Goal: Transaction & Acquisition: Obtain resource

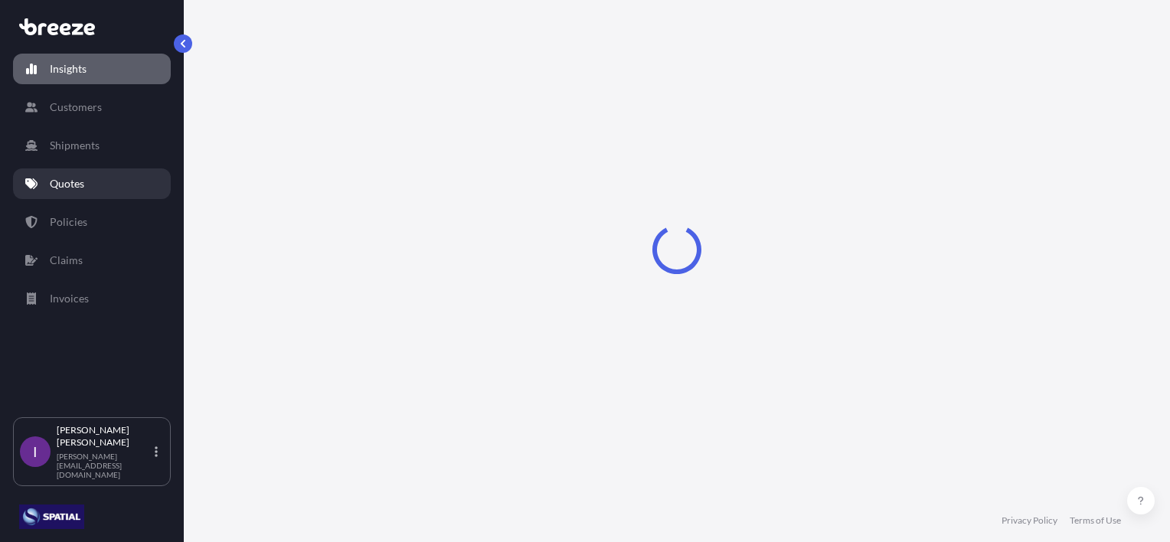
click at [67, 182] on p "Quotes" at bounding box center [67, 183] width 34 height 15
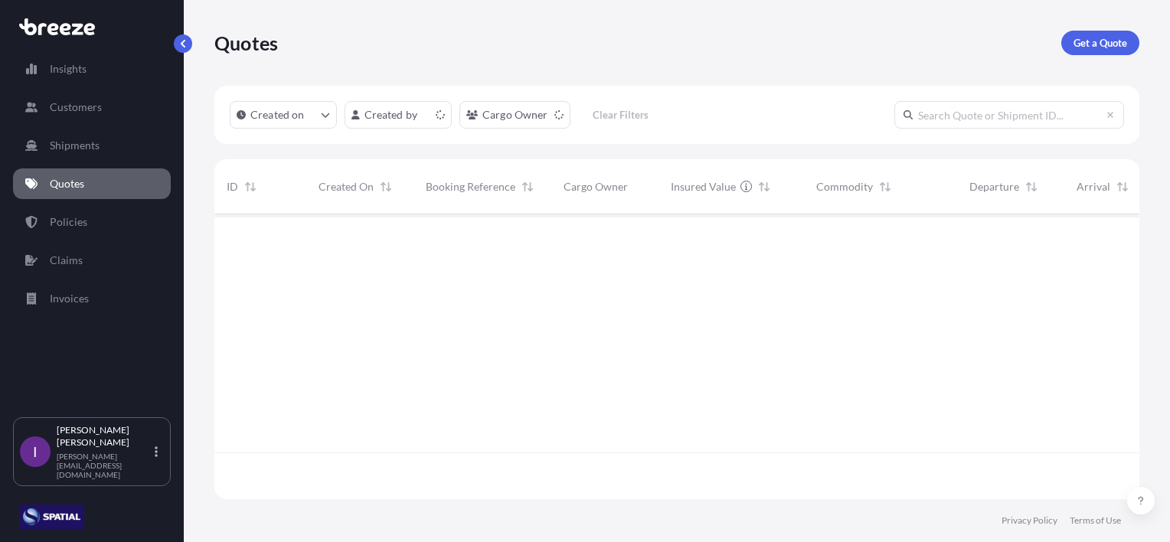
scroll to position [282, 913]
click at [1096, 39] on p "Get a Quote" at bounding box center [1100, 42] width 54 height 15
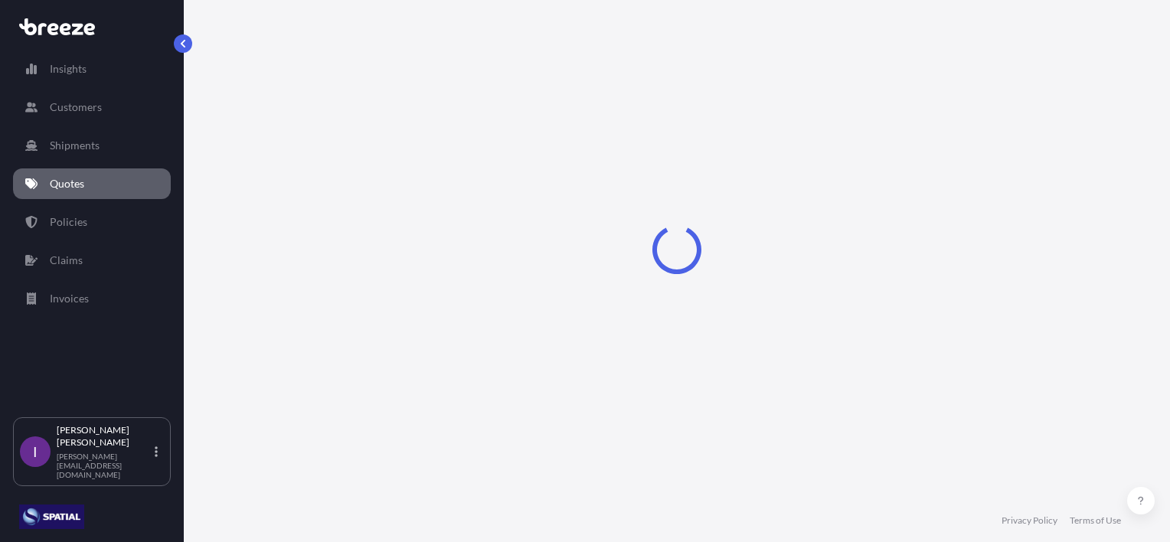
scroll to position [25, 0]
select select "Road"
select select "Sea"
select select "1"
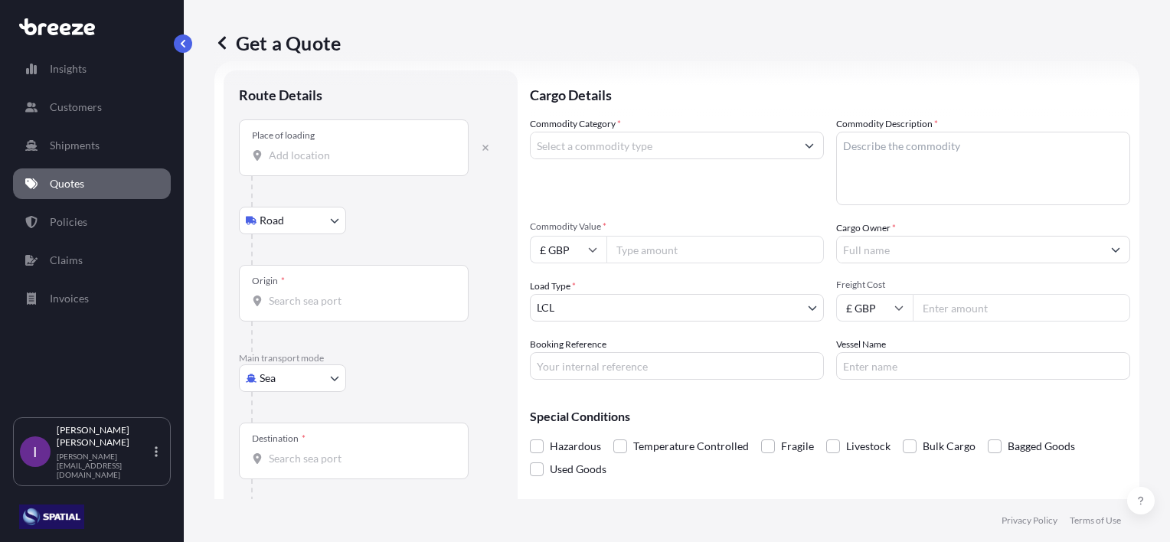
click at [320, 158] on input "Place of loading" at bounding box center [359, 155] width 181 height 15
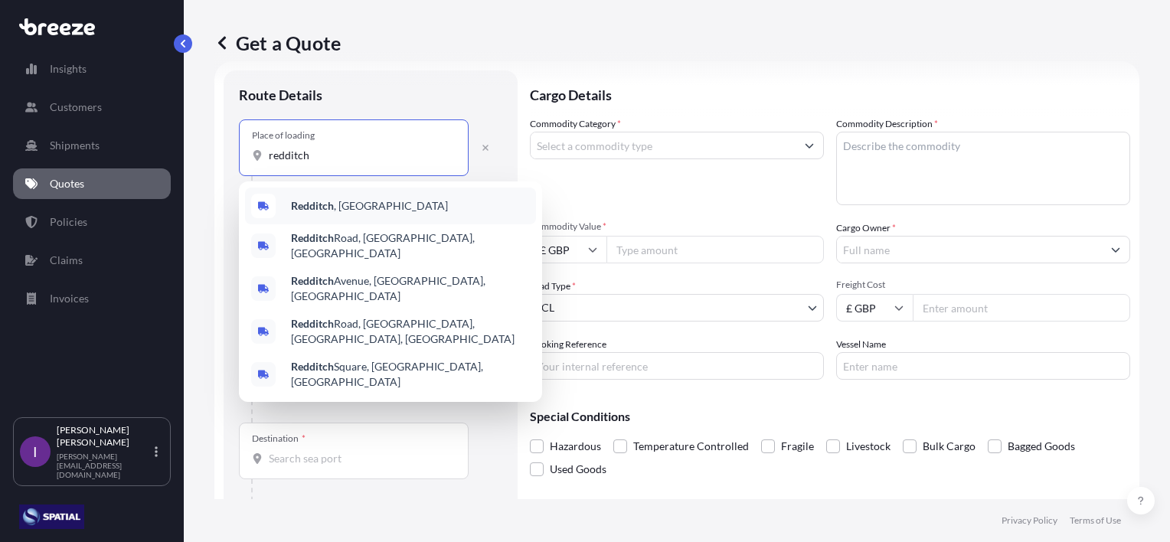
click at [334, 207] on b "Redditch" at bounding box center [312, 205] width 43 height 13
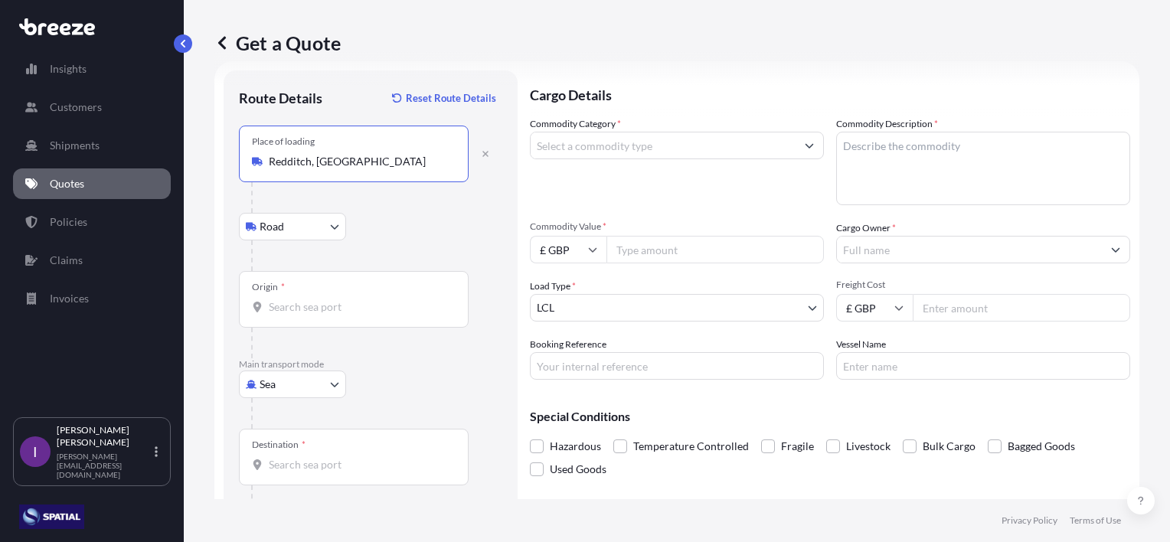
type input "Redditch, [GEOGRAPHIC_DATA]"
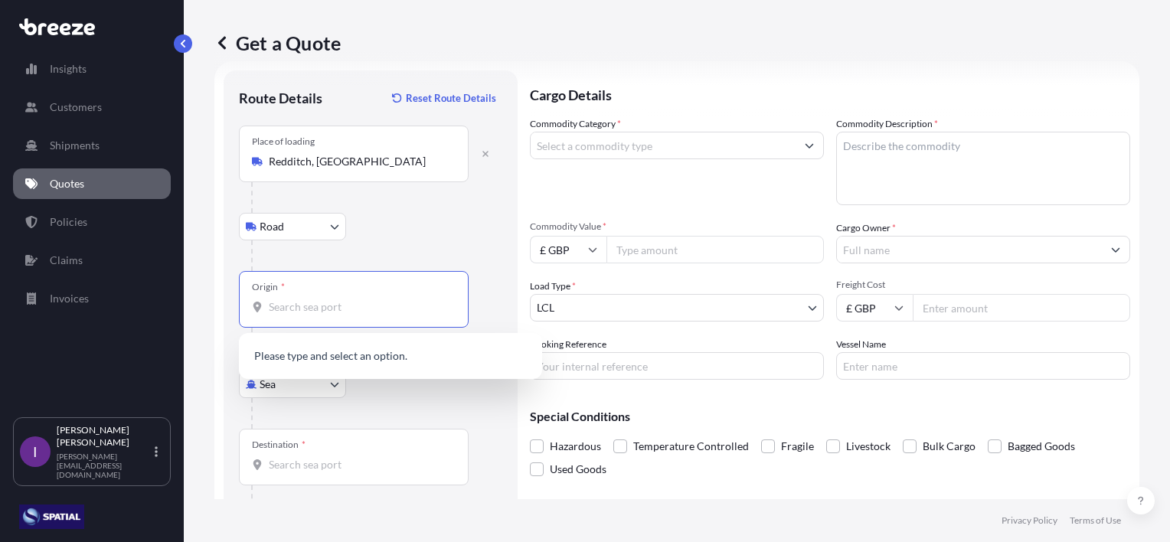
click at [300, 304] on input "Origin *" at bounding box center [359, 306] width 181 height 15
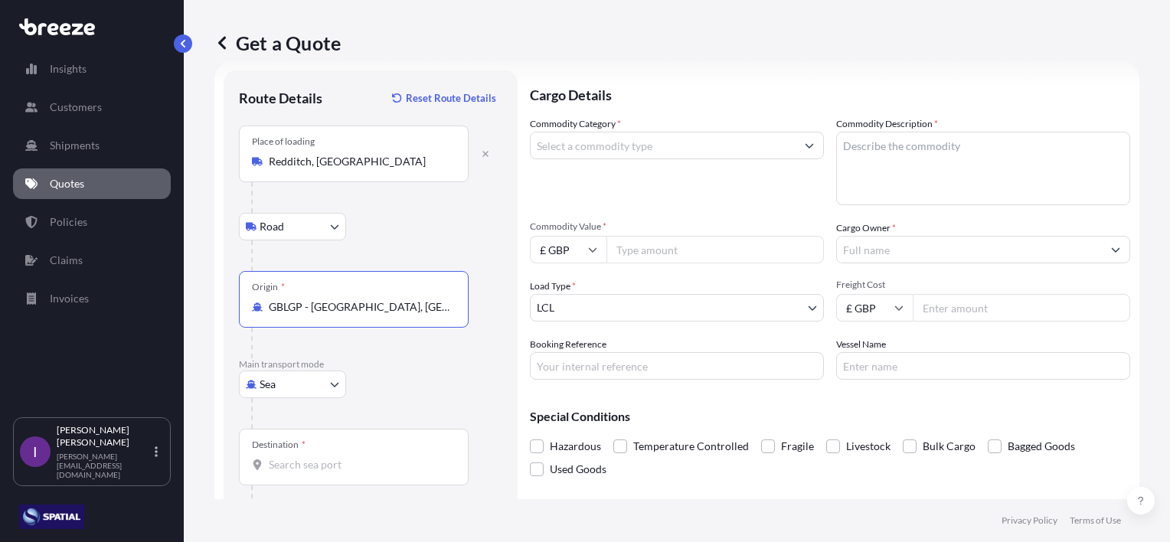
type input "GBLGP - [GEOGRAPHIC_DATA], [GEOGRAPHIC_DATA]"
click at [318, 462] on input "Destination *" at bounding box center [359, 464] width 181 height 15
type input "HKHKG - [GEOGRAPHIC_DATA], [GEOGRAPHIC_DATA]"
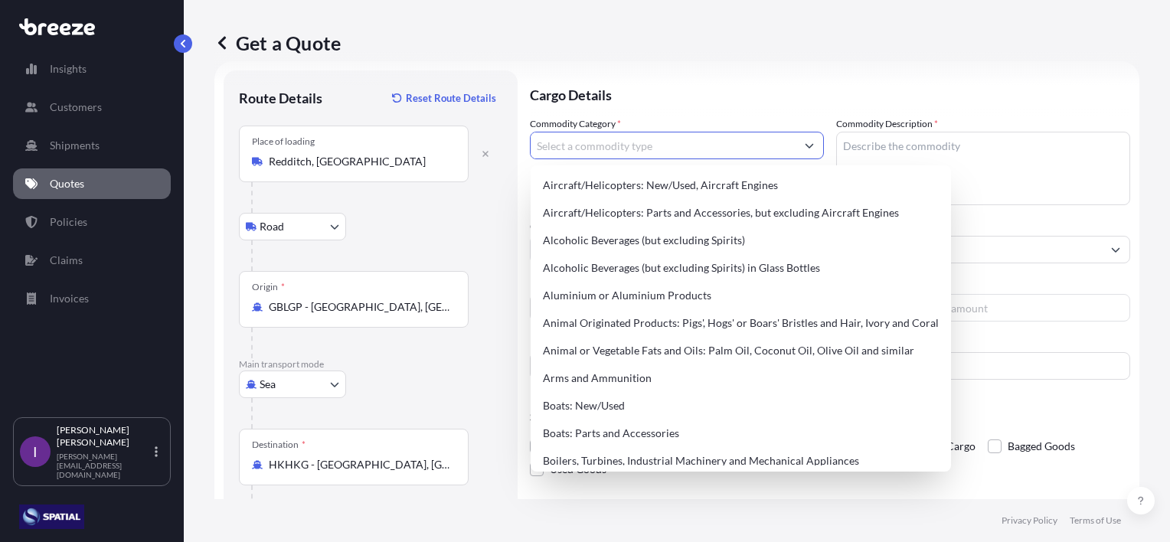
click at [660, 143] on input "Commodity Category *" at bounding box center [663, 146] width 265 height 28
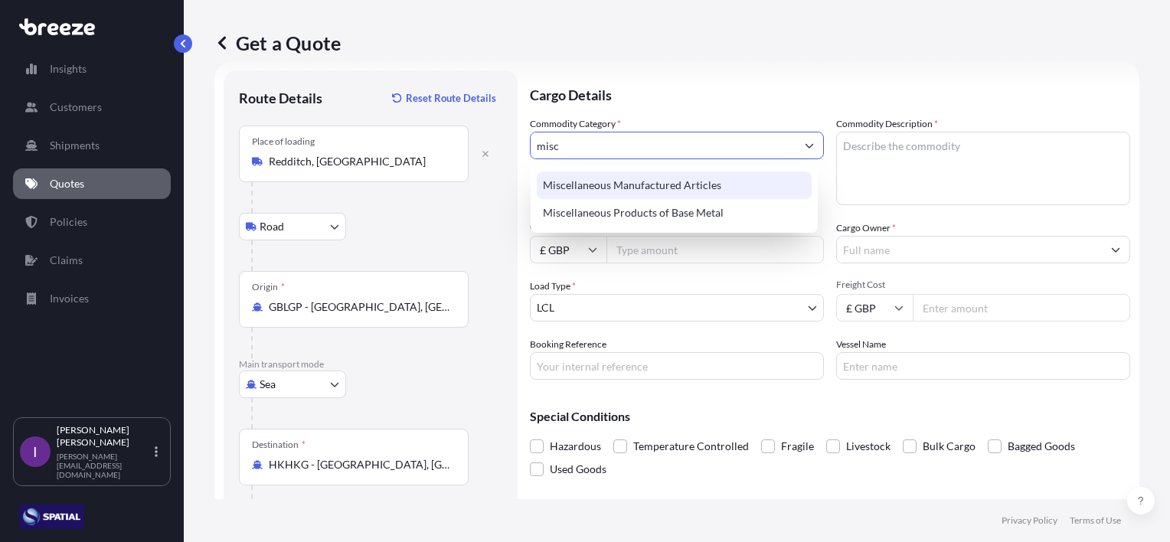
click at [707, 180] on div "Miscellaneous Manufactured Articles" at bounding box center [674, 186] width 275 height 28
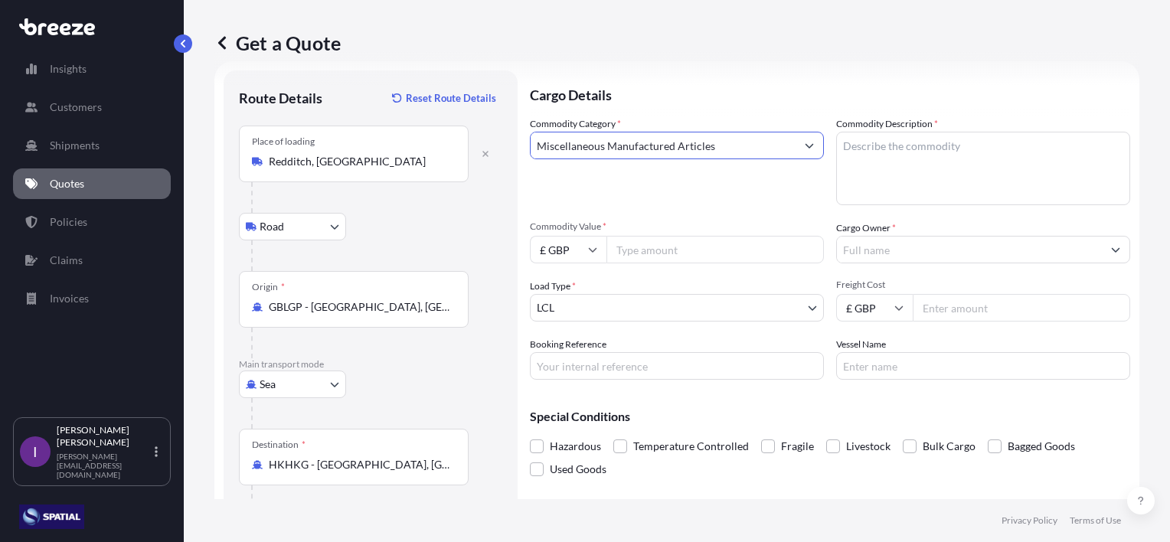
type input "Miscellaneous Manufactured Articles"
click at [851, 144] on textarea "Commodity Description *" at bounding box center [983, 169] width 294 height 74
type textarea "Water Treatment Eqpt"
click at [680, 249] on input "Commodity Value *" at bounding box center [714, 250] width 217 height 28
type input "25000"
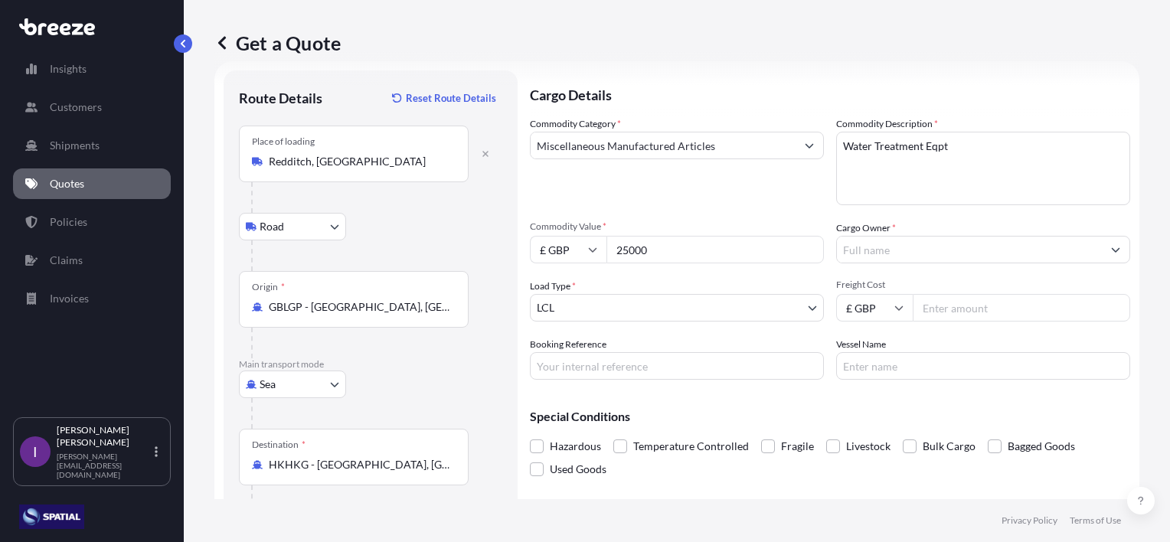
click at [939, 251] on input "Cargo Owner *" at bounding box center [969, 250] width 265 height 28
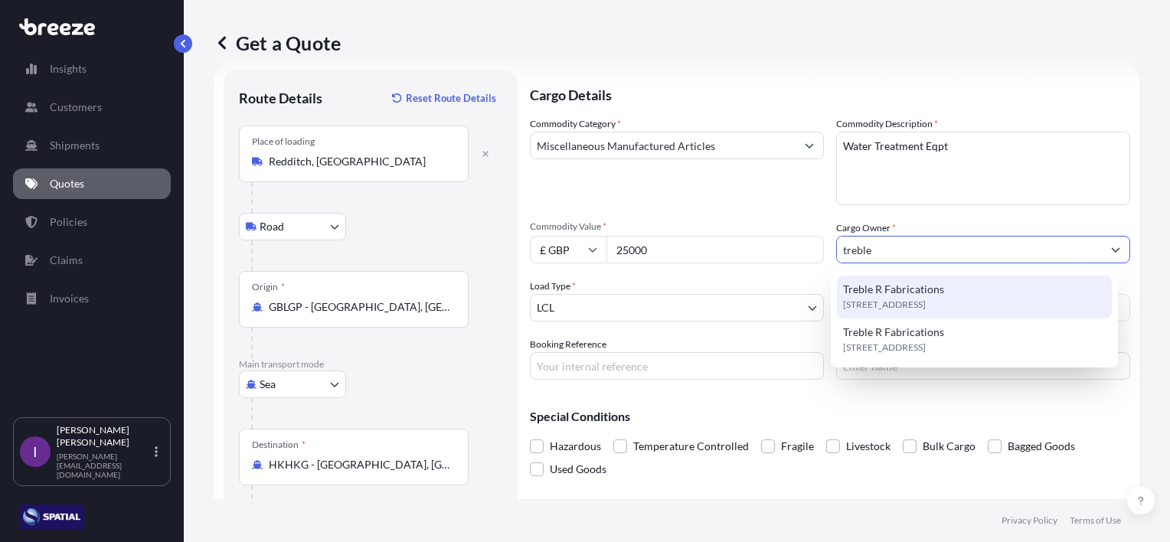
click at [888, 288] on span "Treble R Fabrications" at bounding box center [893, 289] width 101 height 15
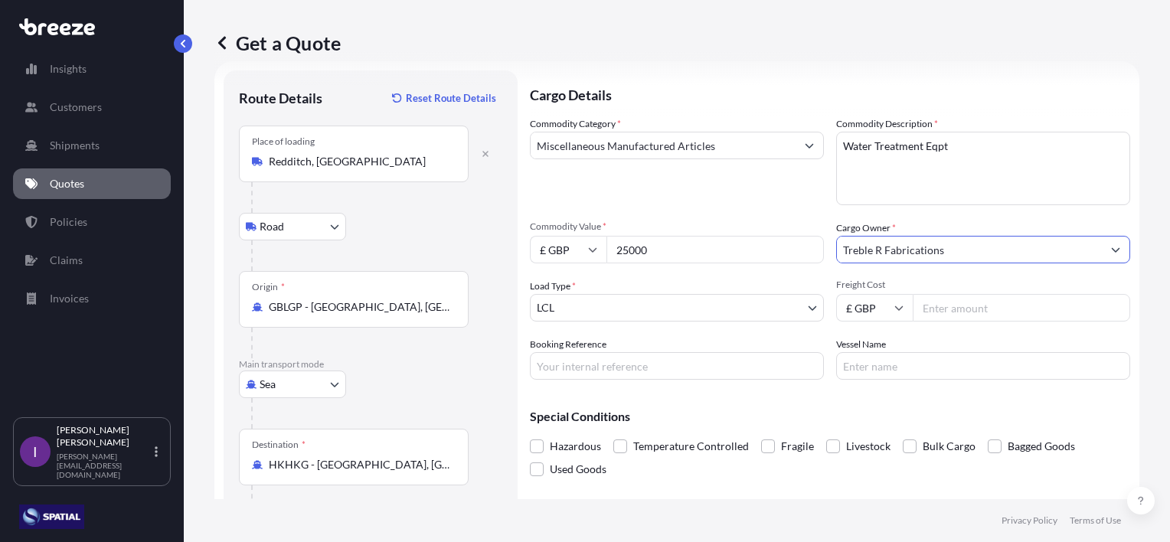
type input "Treble R Fabrications"
click at [978, 312] on input "Freight Cost" at bounding box center [1021, 308] width 217 height 28
type input "1750"
click at [665, 368] on input "Booking Reference" at bounding box center [677, 366] width 294 height 28
drag, startPoint x: 575, startPoint y: 364, endPoint x: 585, endPoint y: 348, distance: 18.9
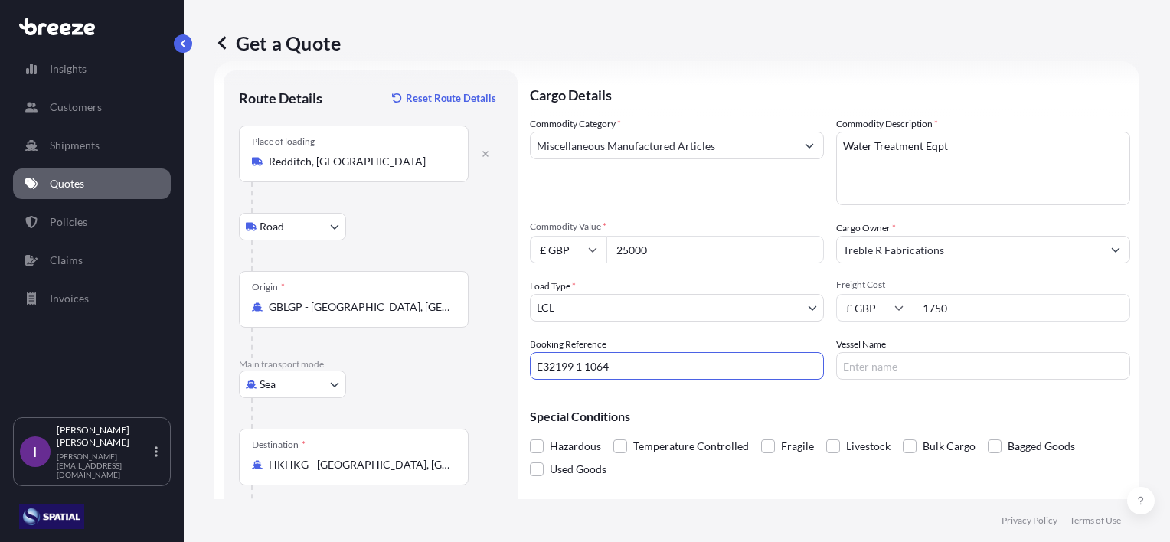
click at [578, 361] on input "E32199 1 1064" at bounding box center [677, 366] width 294 height 28
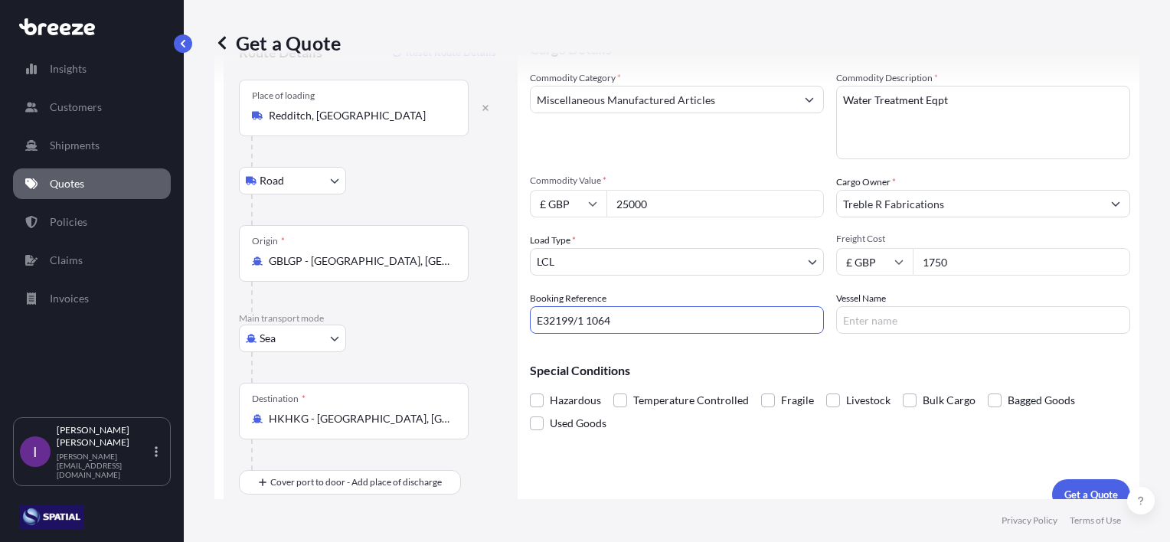
scroll to position [89, 0]
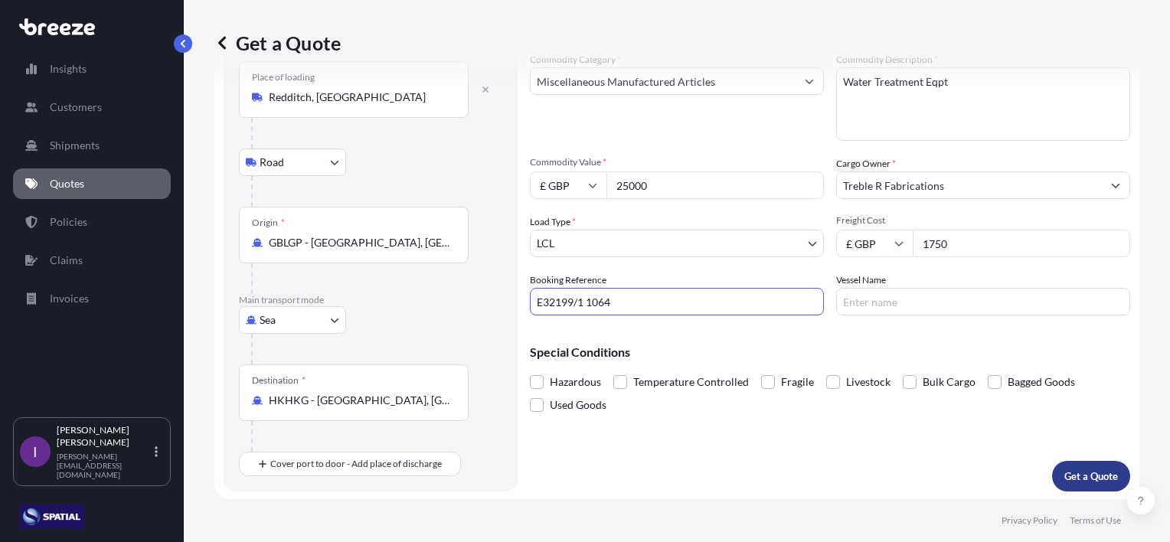
type input "E32199/1 1064"
click at [1072, 475] on p "Get a Quote" at bounding box center [1091, 476] width 54 height 15
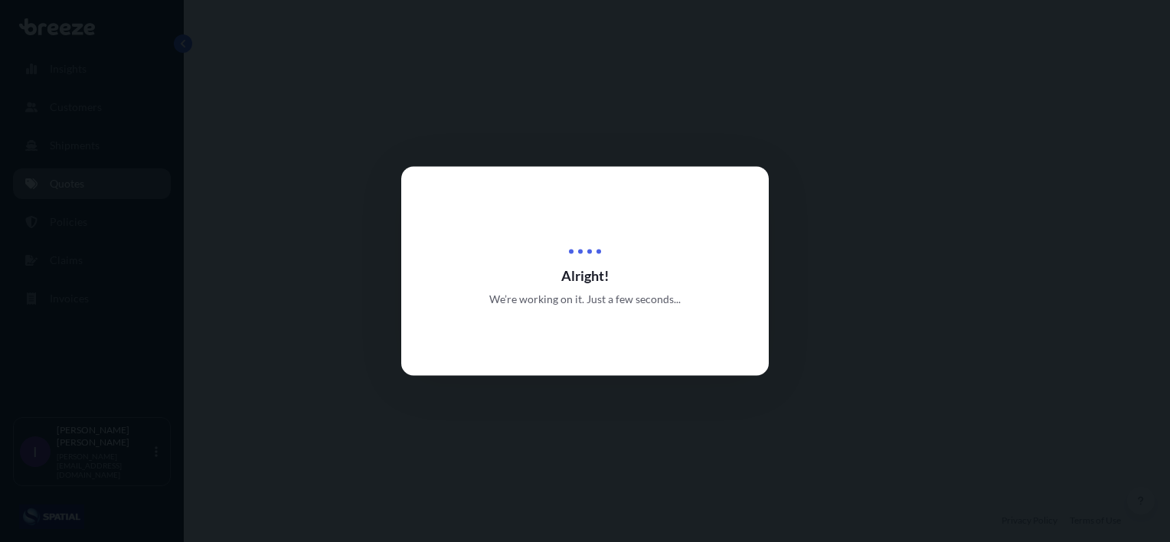
select select "Road"
select select "Sea"
select select "1"
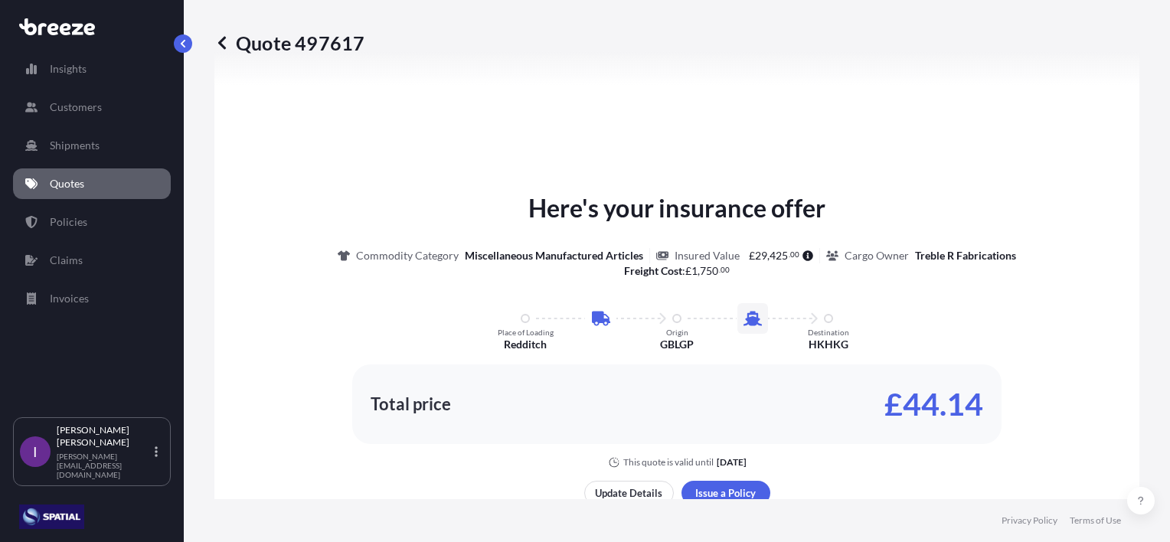
scroll to position [750, 0]
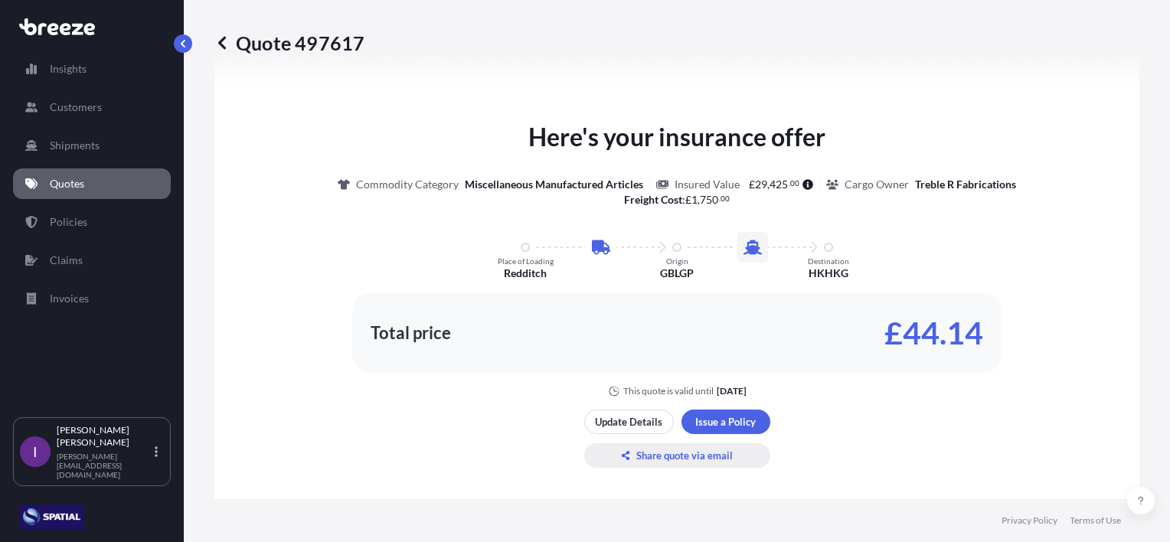
click at [680, 456] on p "Share quote via email" at bounding box center [684, 455] width 96 height 15
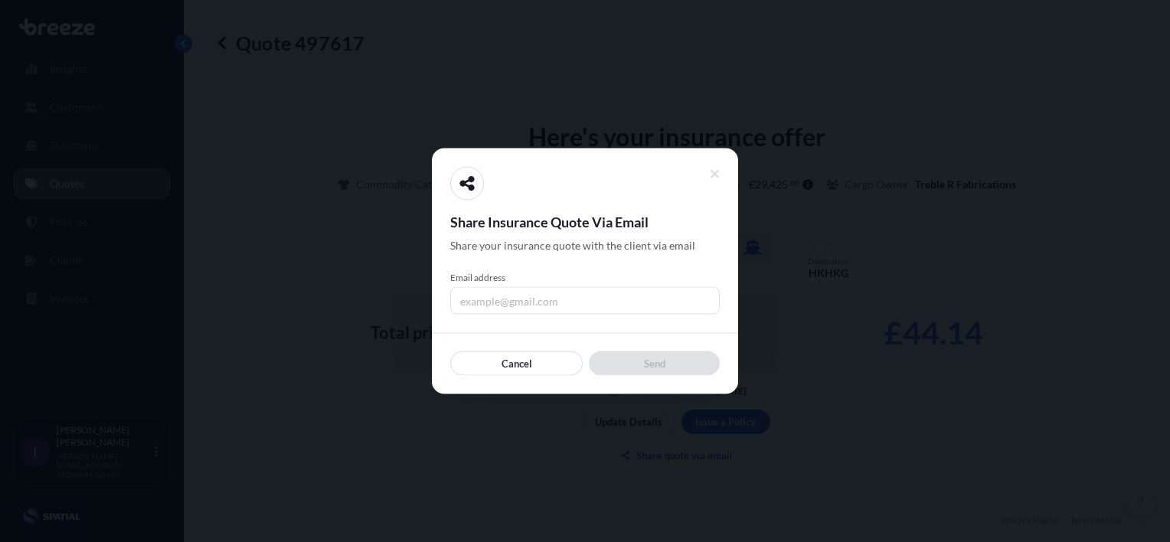
drag, startPoint x: 539, startPoint y: 299, endPoint x: 536, endPoint y: 306, distance: 8.2
click at [539, 299] on input "Email address" at bounding box center [585, 301] width 270 height 28
type input "[PERSON_NAME][EMAIL_ADDRESS][DOMAIN_NAME]"
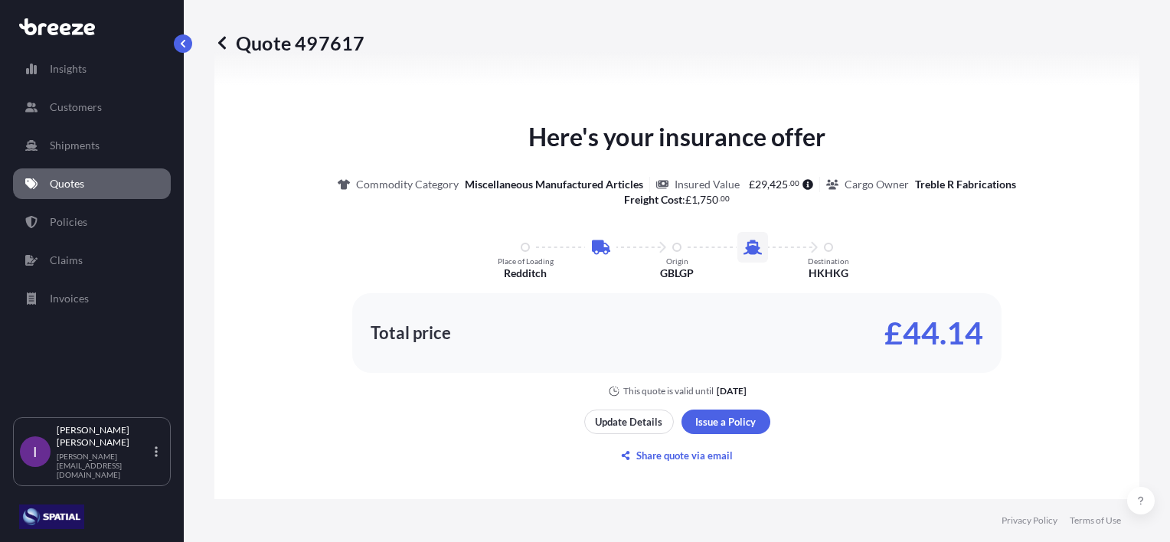
click at [74, 178] on p "Quotes" at bounding box center [67, 183] width 34 height 15
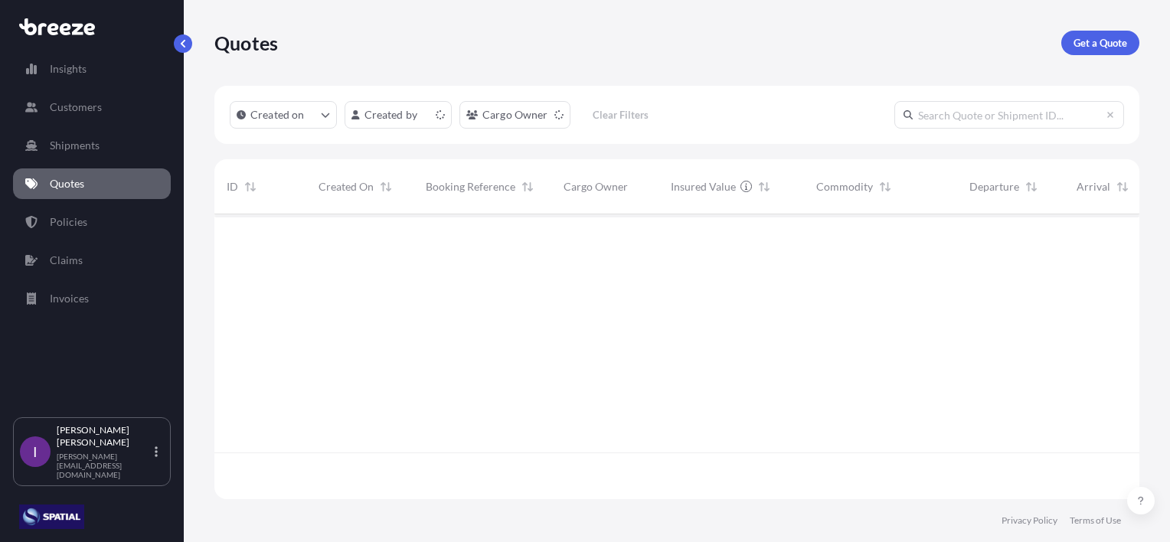
scroll to position [282, 913]
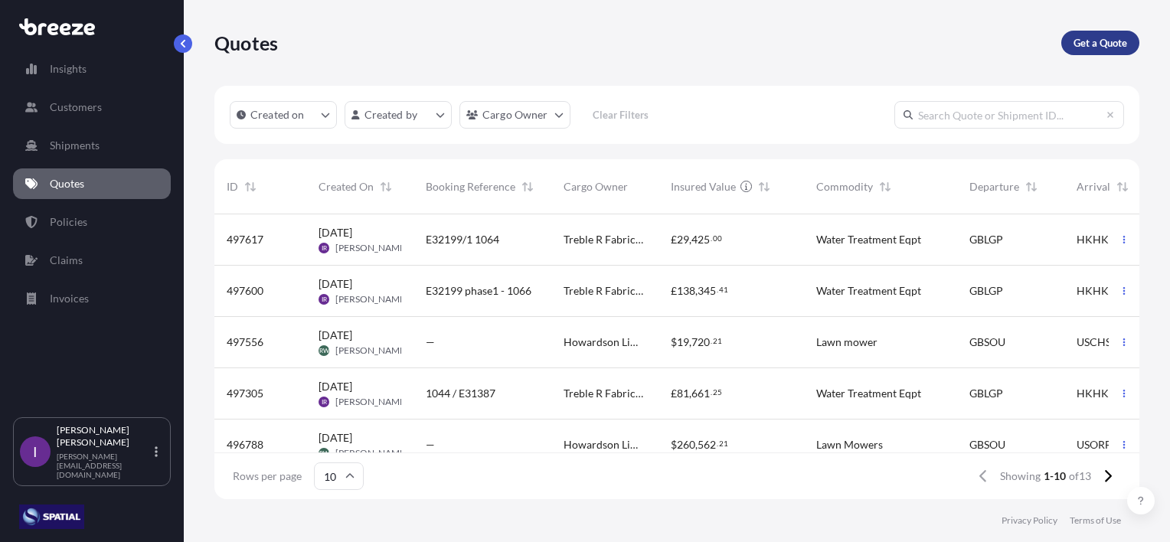
click at [1113, 46] on p "Get a Quote" at bounding box center [1100, 42] width 54 height 15
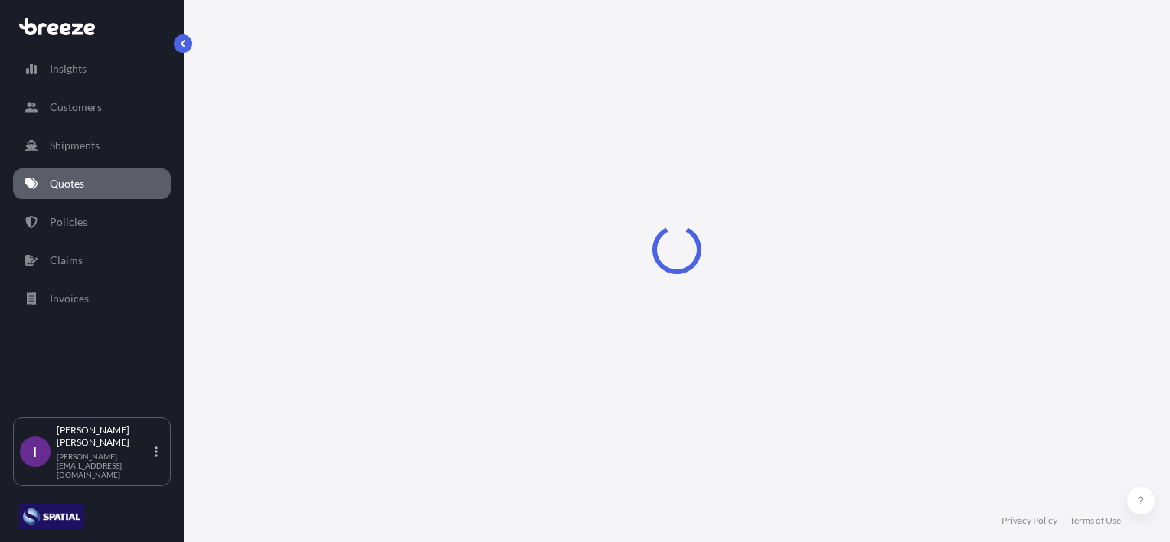
scroll to position [25, 0]
select select "Sea"
select select "1"
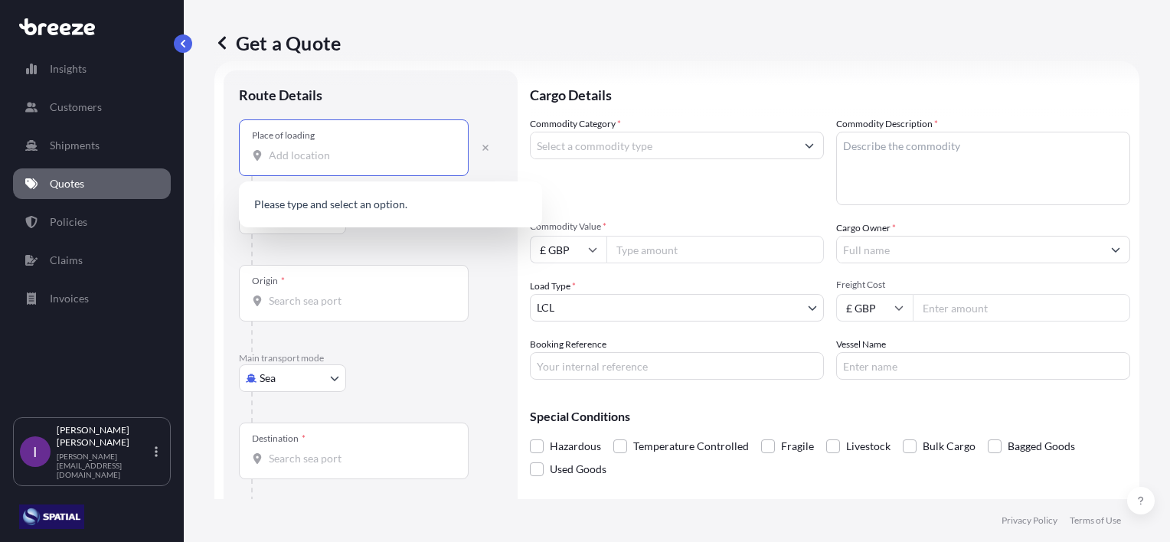
click at [296, 155] on input "Place of loading" at bounding box center [359, 155] width 181 height 15
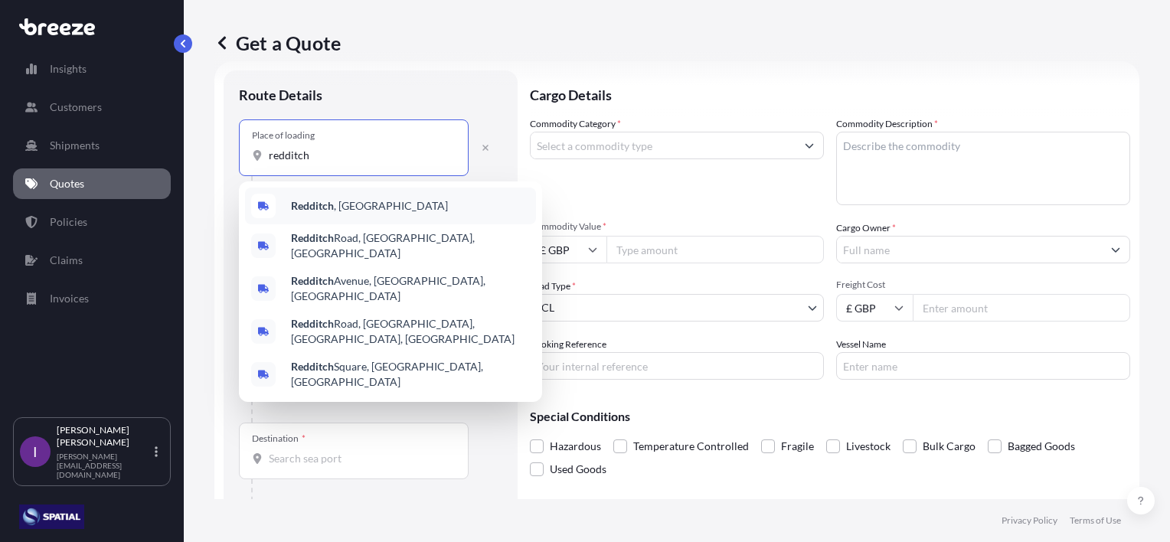
click at [338, 202] on span "Redditch , [GEOGRAPHIC_DATA]" at bounding box center [369, 205] width 157 height 15
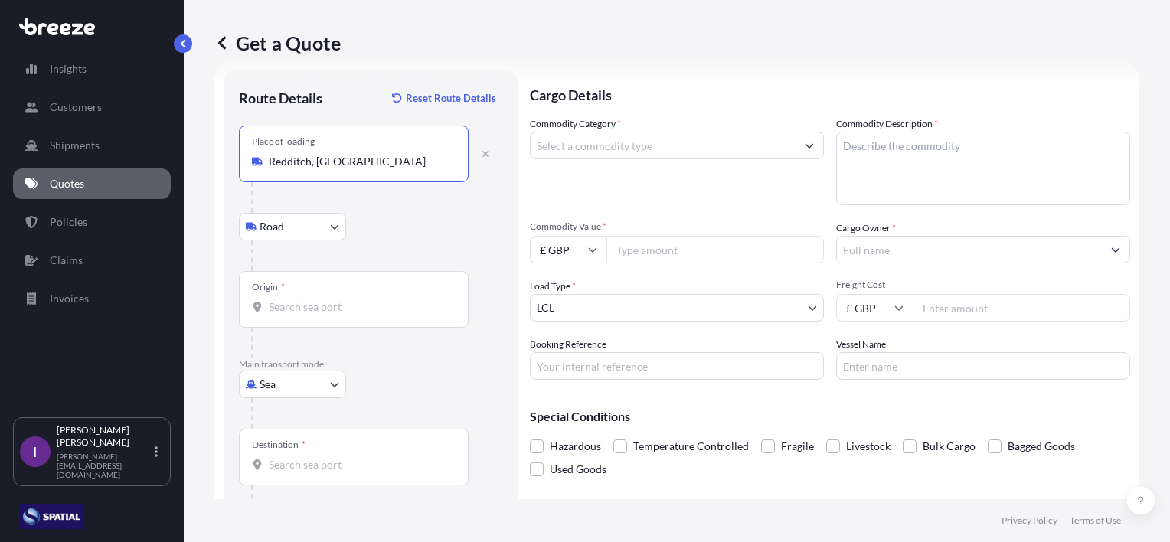
type input "Redditch, [GEOGRAPHIC_DATA]"
click at [302, 312] on input "Origin *" at bounding box center [359, 306] width 181 height 15
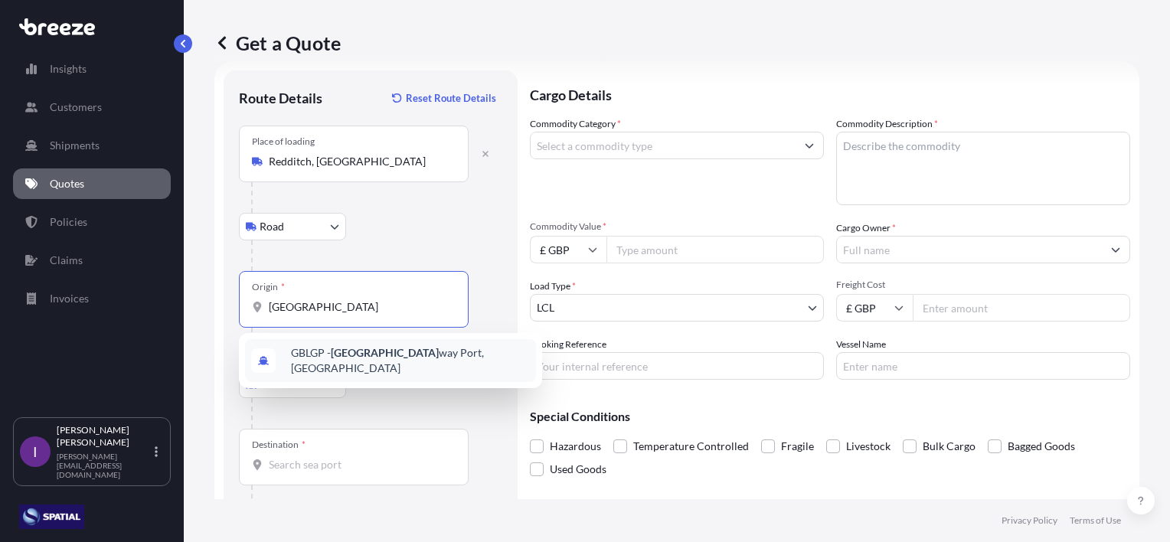
click at [332, 354] on span "GBLGP - [GEOGRAPHIC_DATA], [GEOGRAPHIC_DATA]" at bounding box center [410, 360] width 239 height 31
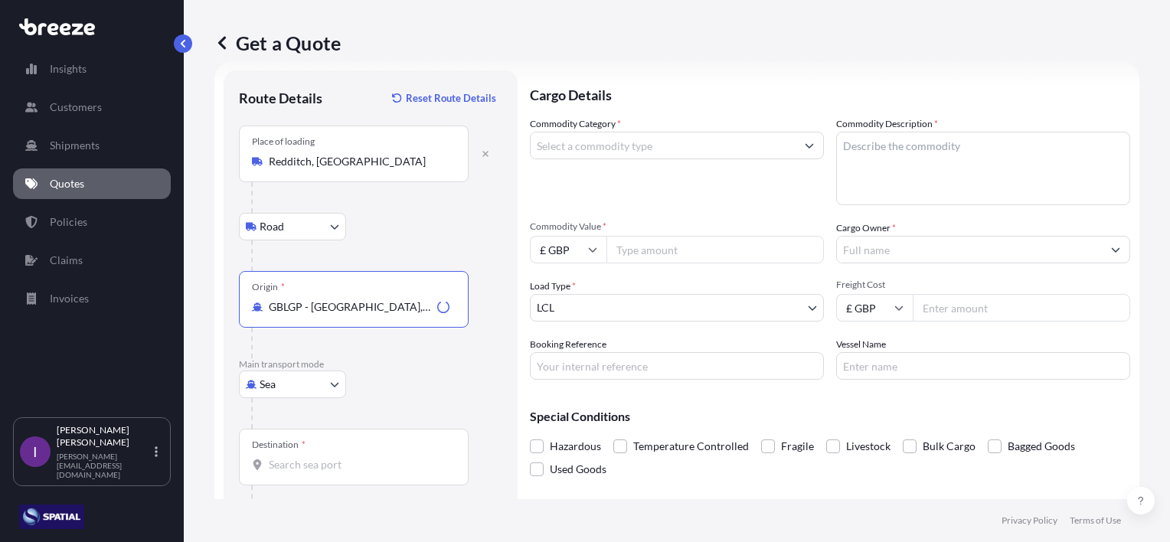
type input "GBLGP - [GEOGRAPHIC_DATA], [GEOGRAPHIC_DATA]"
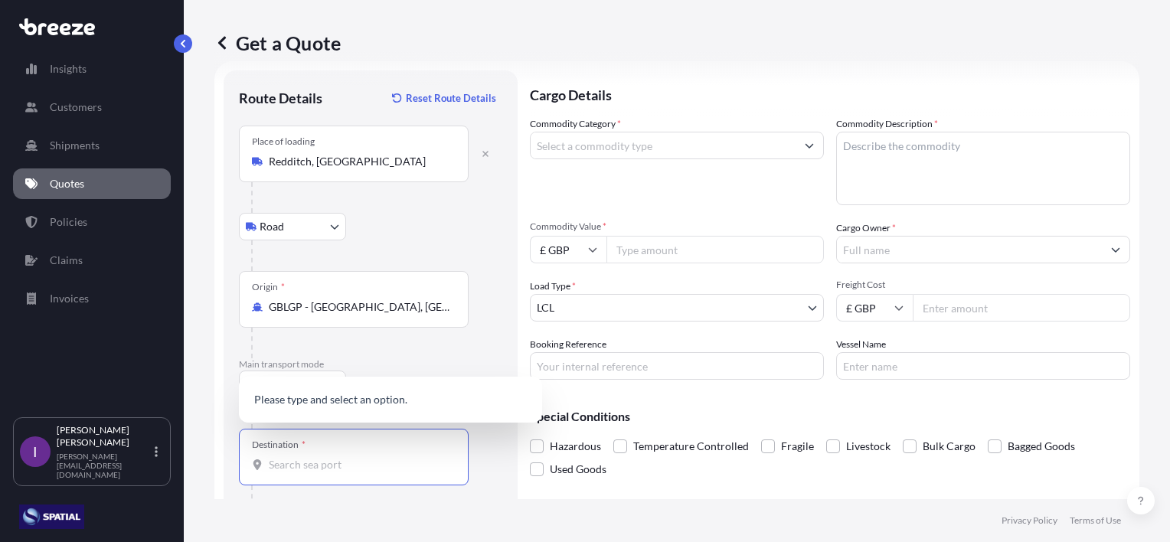
click at [299, 459] on input "Destination *" at bounding box center [359, 464] width 181 height 15
click at [393, 394] on span "HKHKG - [GEOGRAPHIC_DATA] , [GEOGRAPHIC_DATA]" at bounding box center [410, 395] width 239 height 31
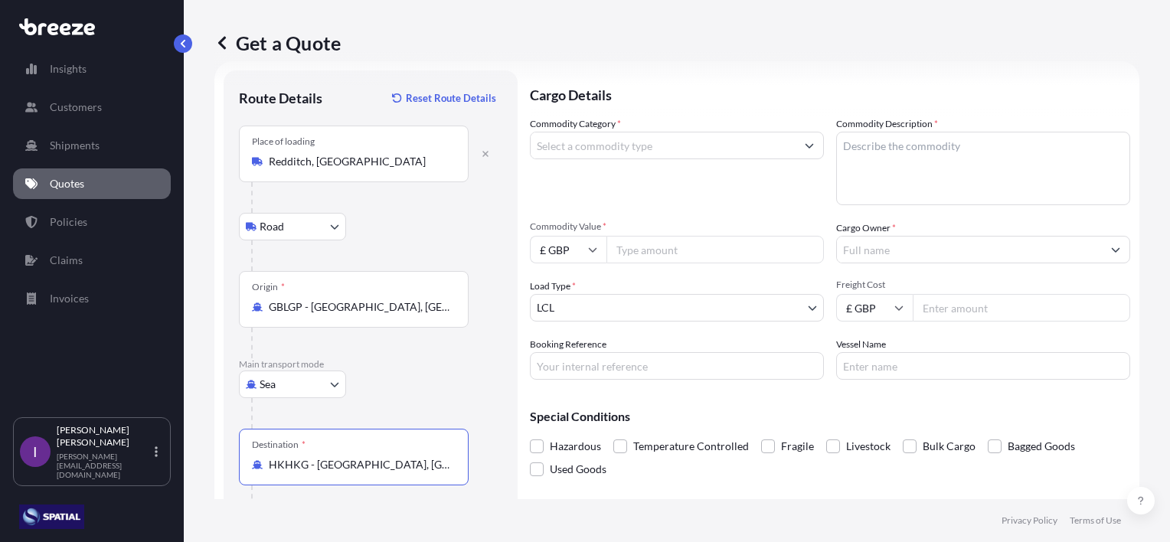
type input "HKHKG - [GEOGRAPHIC_DATA], [GEOGRAPHIC_DATA]"
click at [806, 144] on icon "Show suggestions" at bounding box center [810, 146] width 8 height 5
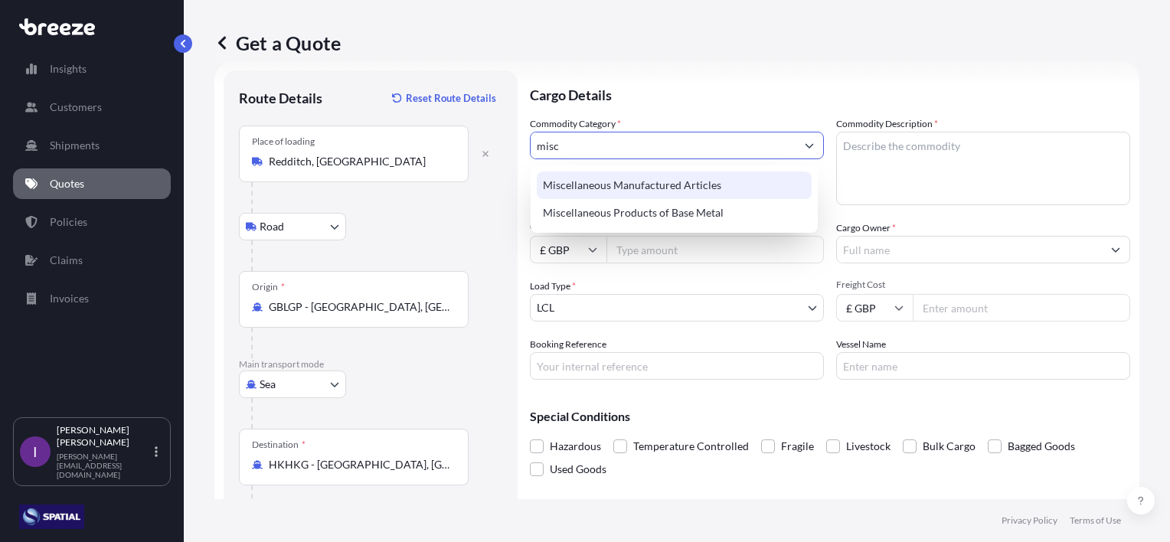
click at [686, 185] on div "Miscellaneous Manufactured Articles" at bounding box center [674, 186] width 275 height 28
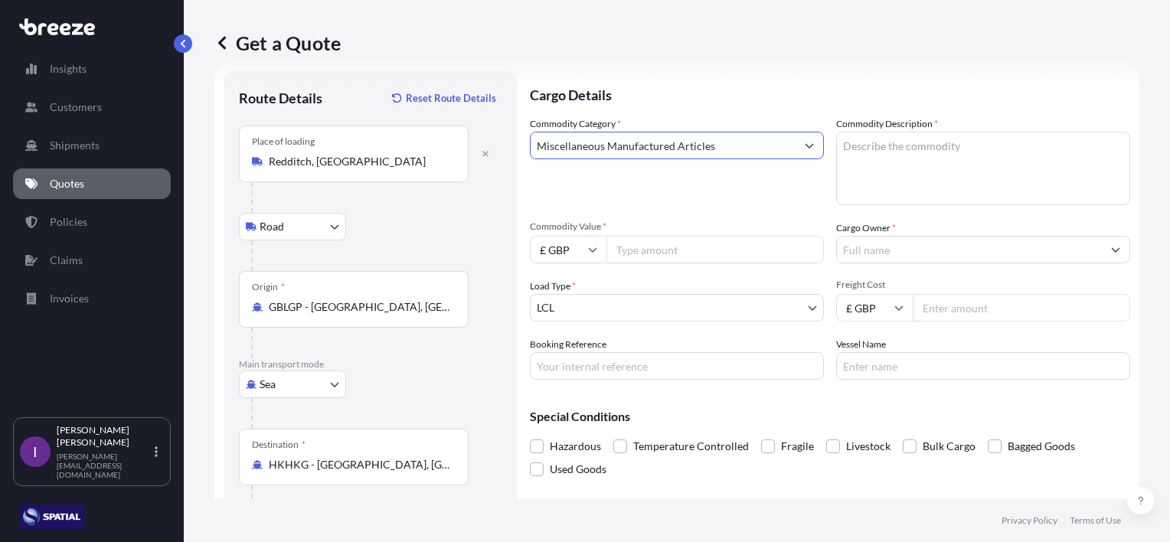
type input "Miscellaneous Manufactured Articles"
click at [845, 148] on textarea "Commodity Description *" at bounding box center [983, 169] width 294 height 74
type textarea "Water Treatment Eqpt"
click at [687, 247] on input "Commodity Value *" at bounding box center [714, 250] width 217 height 28
type input "20000"
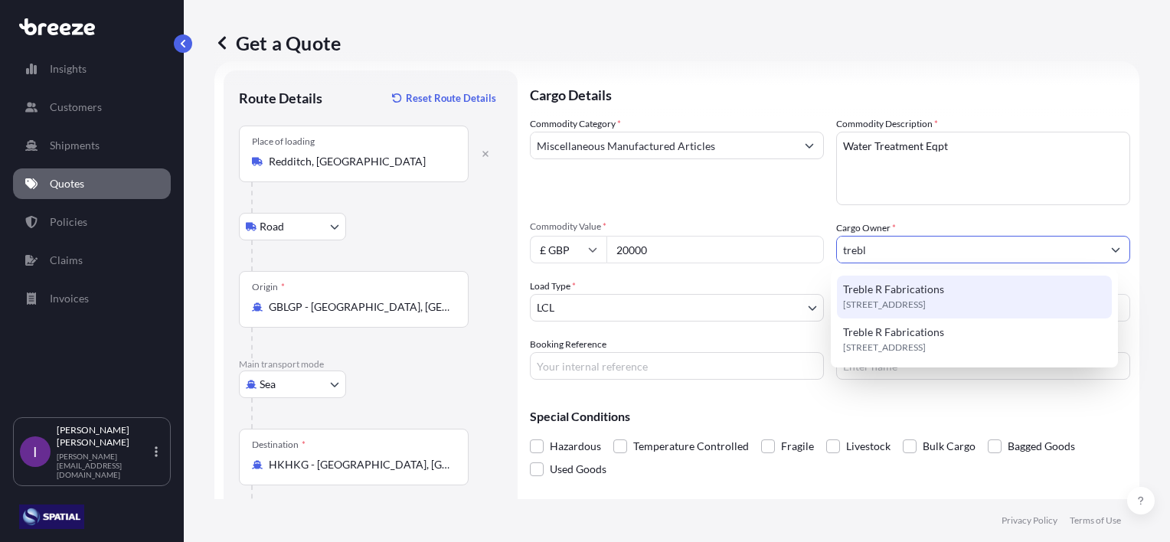
click at [913, 290] on span "Treble R Fabrications" at bounding box center [893, 289] width 101 height 15
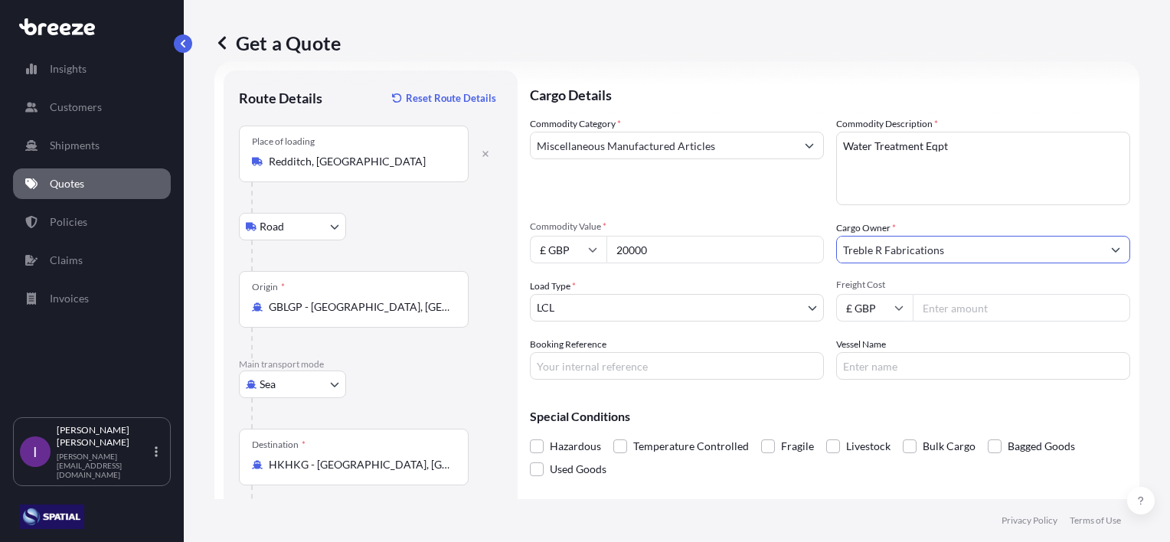
type input "Treble R Fabrications"
click at [980, 308] on input "Freight Cost" at bounding box center [1021, 308] width 217 height 28
type input "1718"
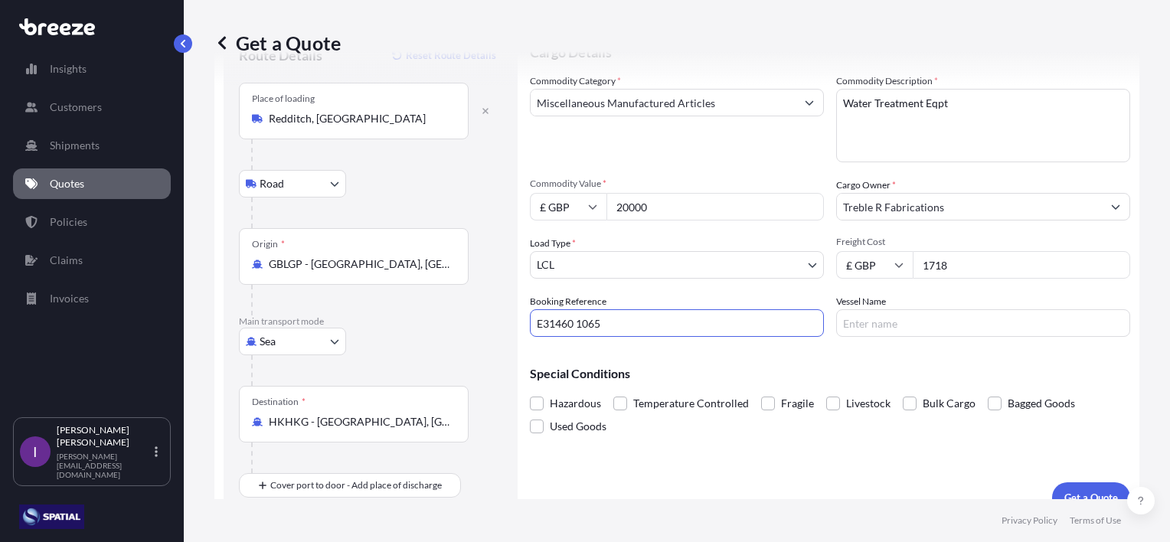
scroll to position [89, 0]
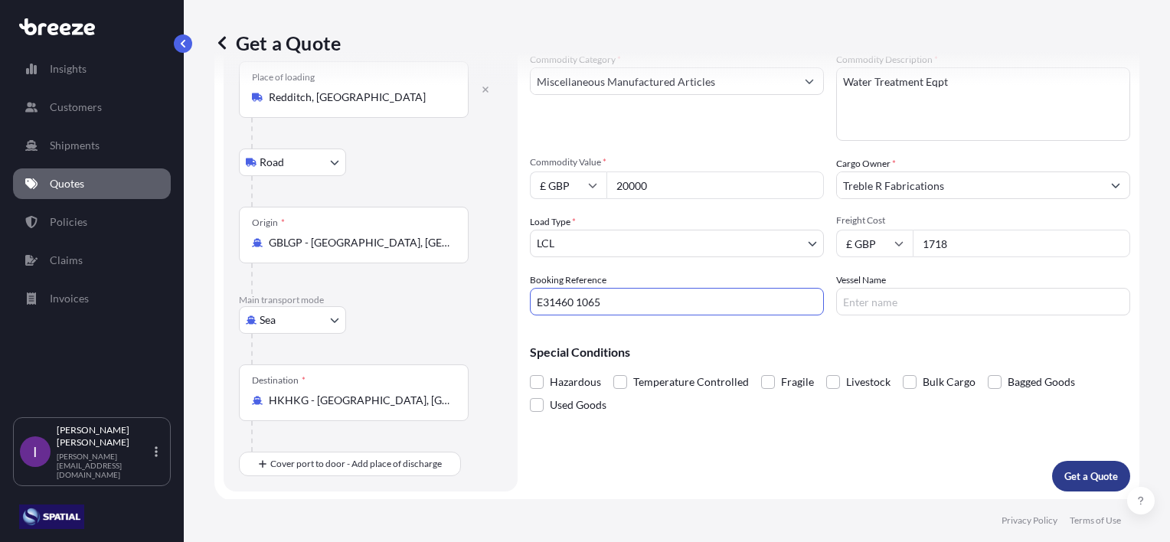
type input "E31460 1065"
click at [1066, 472] on p "Get a Quote" at bounding box center [1091, 476] width 54 height 15
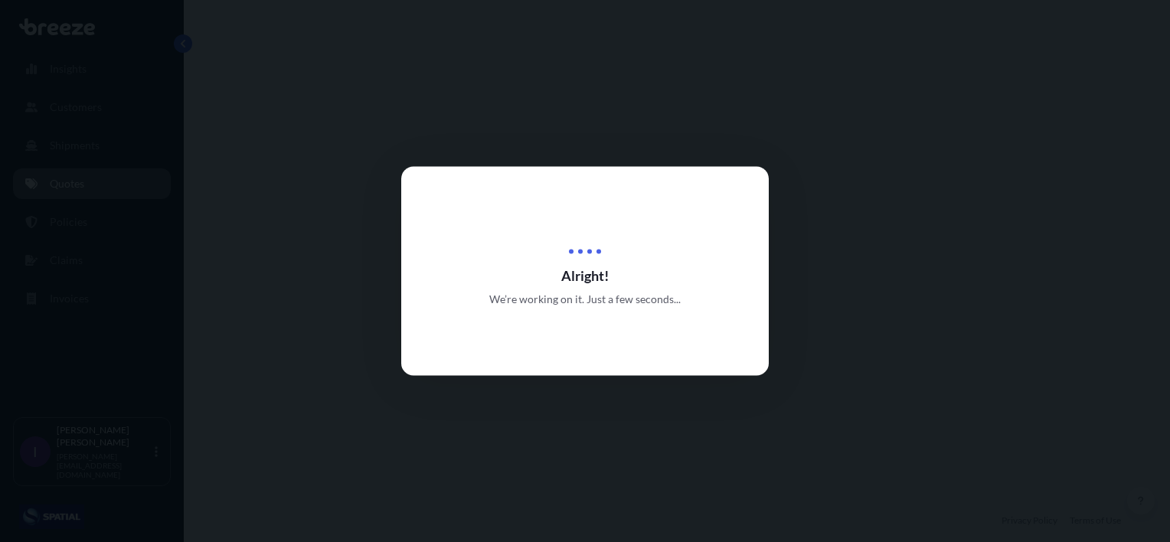
select select "Road"
select select "Sea"
select select "1"
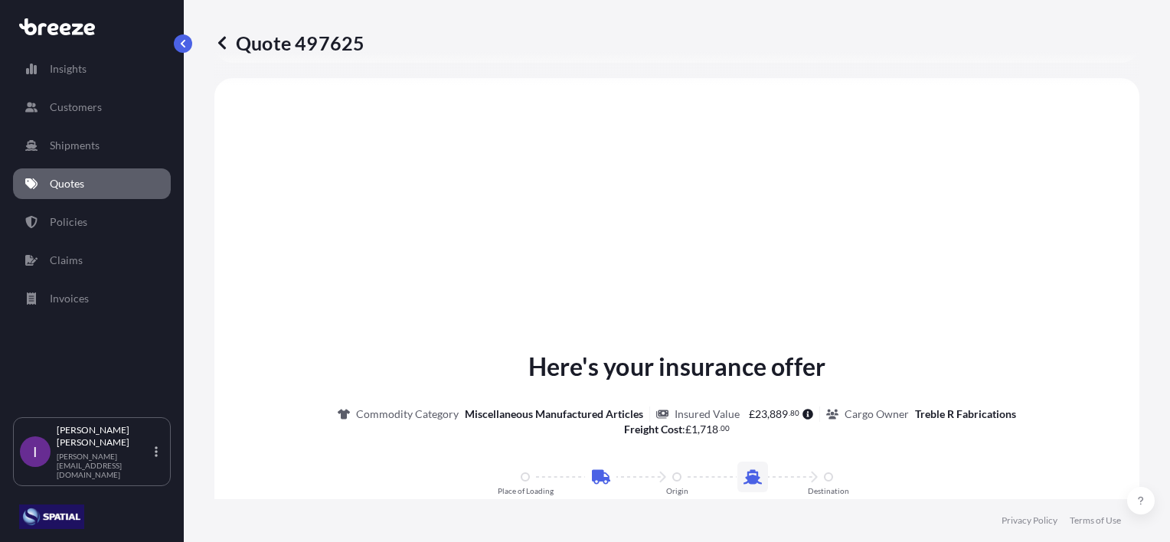
scroll to position [750, 0]
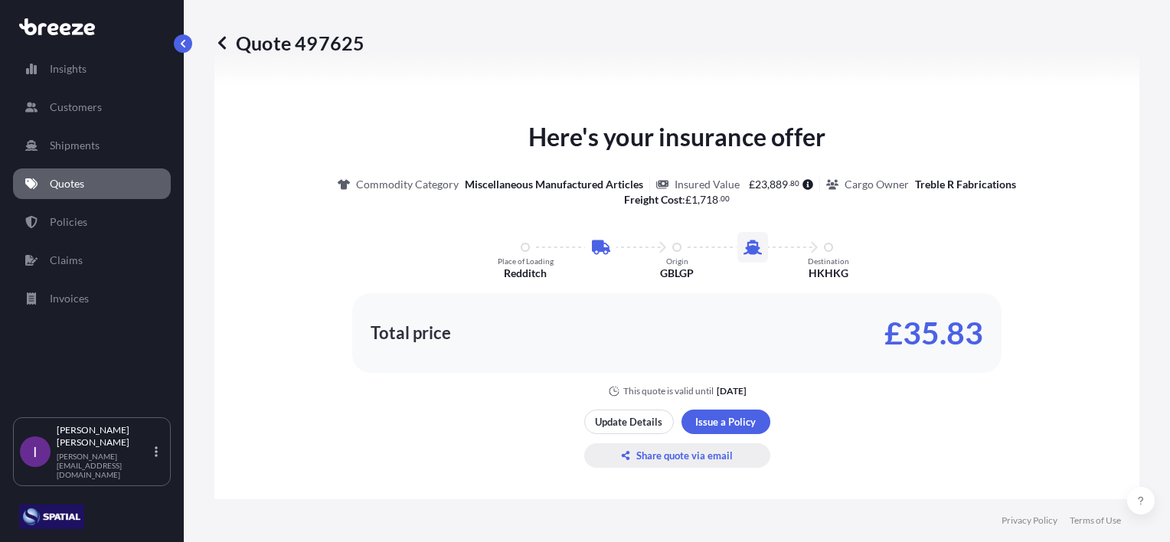
click at [703, 456] on p "Share quote via email" at bounding box center [684, 455] width 96 height 15
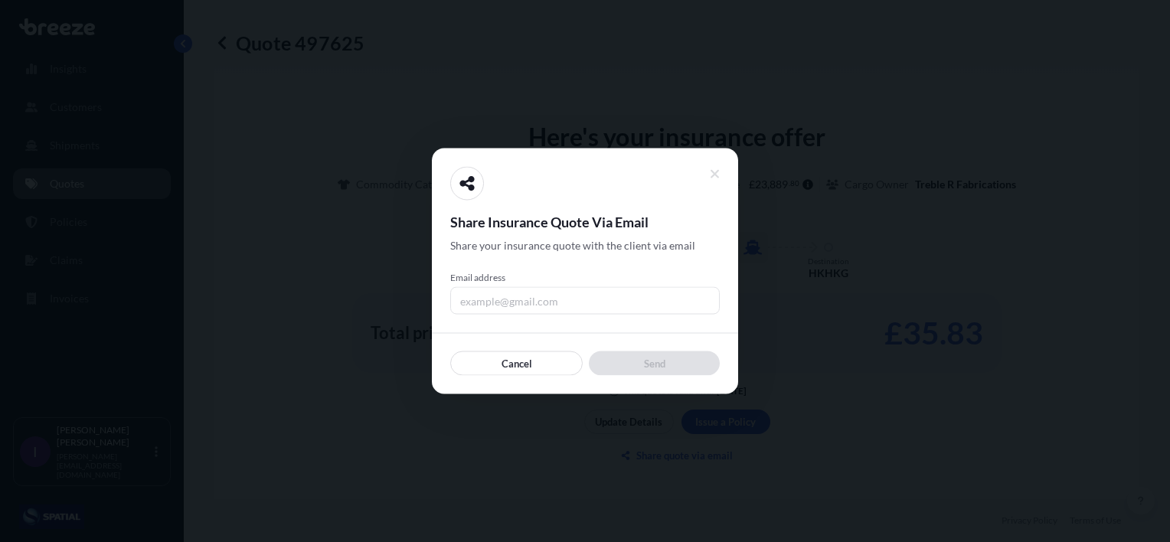
click at [622, 295] on input "Email address" at bounding box center [585, 301] width 270 height 28
type input "[PERSON_NAME][EMAIL_ADDRESS][DOMAIN_NAME]"
